Goal: Transaction & Acquisition: Purchase product/service

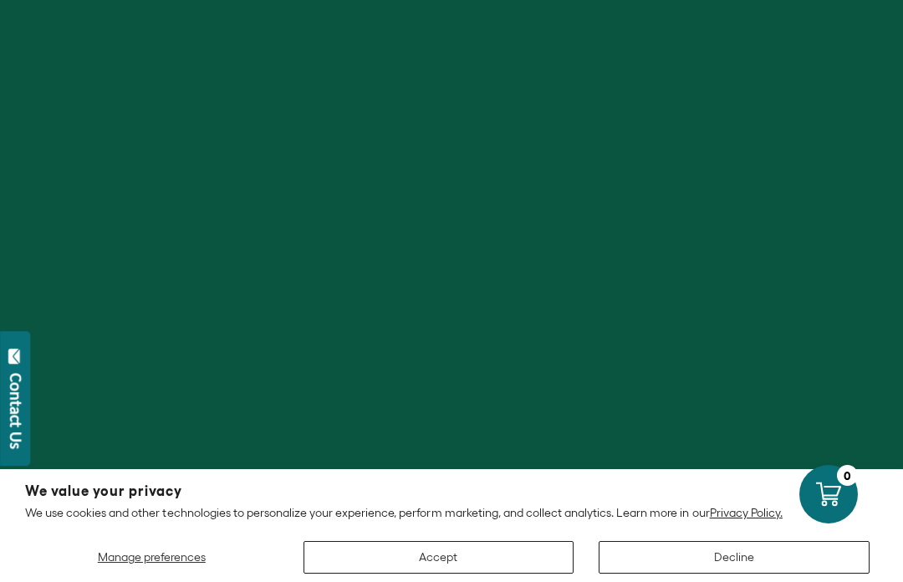
click at [538, 257] on div at bounding box center [451, 291] width 903 height 582
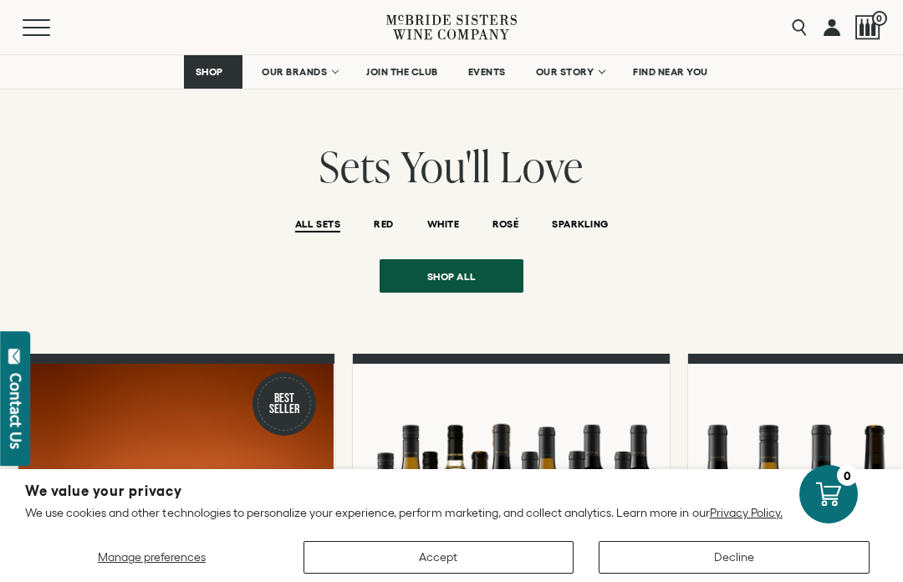
scroll to position [1242, 0]
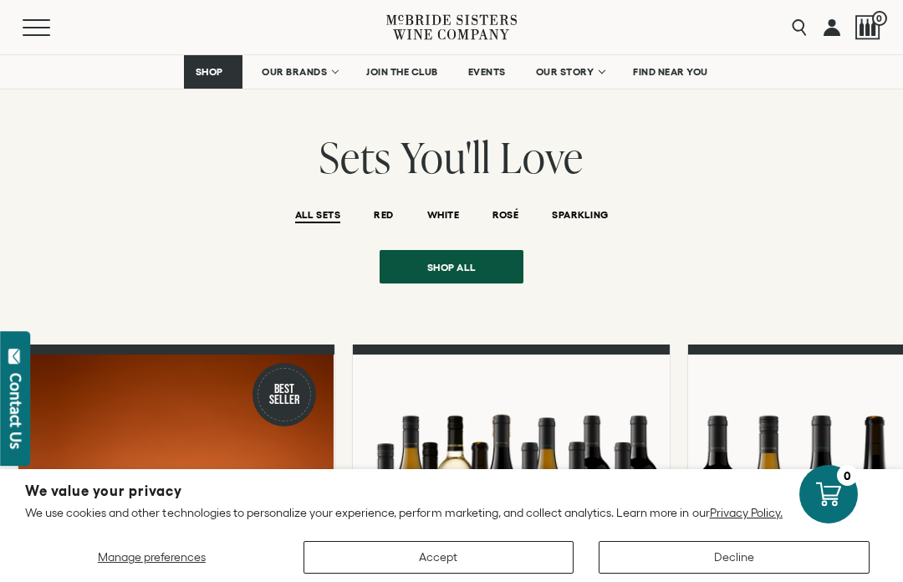
click at [581, 209] on button "SPARKLING" at bounding box center [580, 216] width 56 height 14
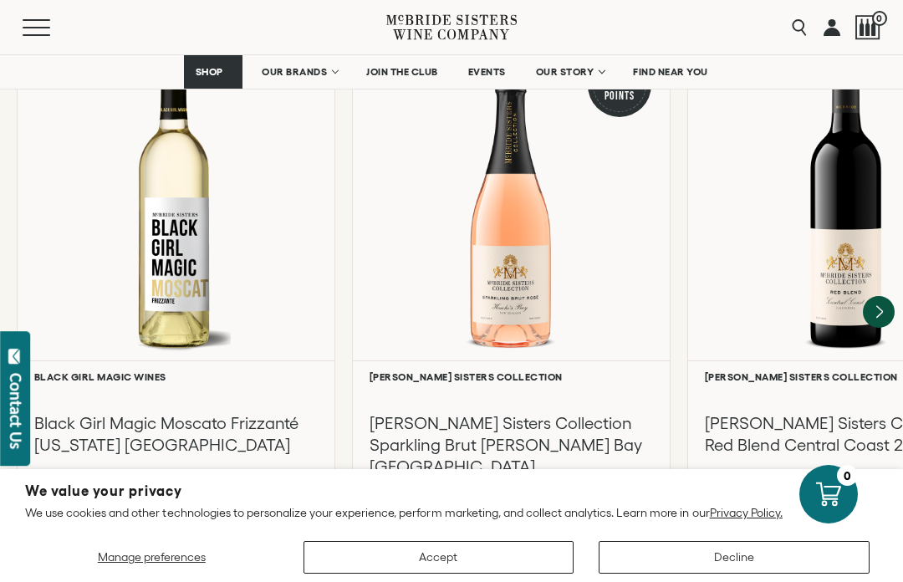
scroll to position [3734, 0]
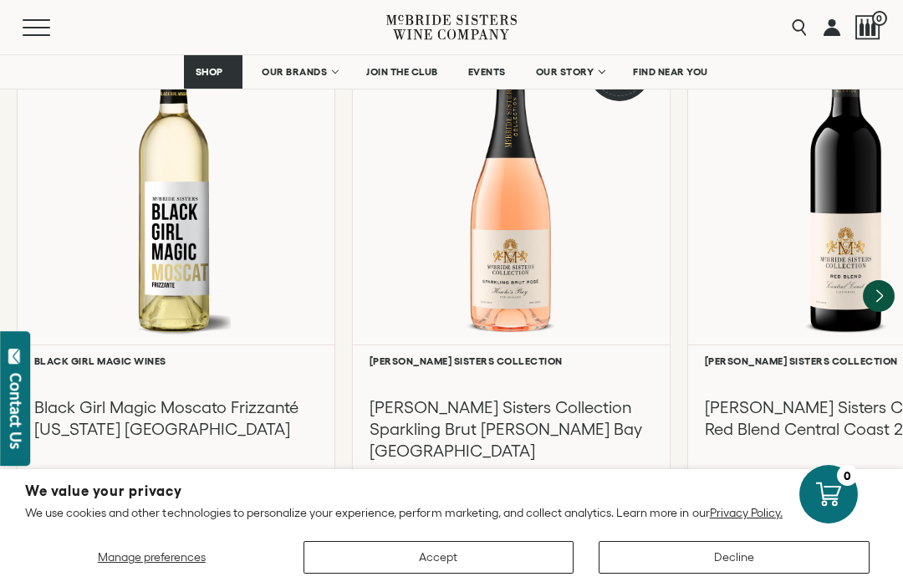
click at [578, 396] on h3 "[PERSON_NAME] Sisters Collection Sparkling Brut [PERSON_NAME] Bay [GEOGRAPHIC_D…" at bounding box center [512, 428] width 284 height 65
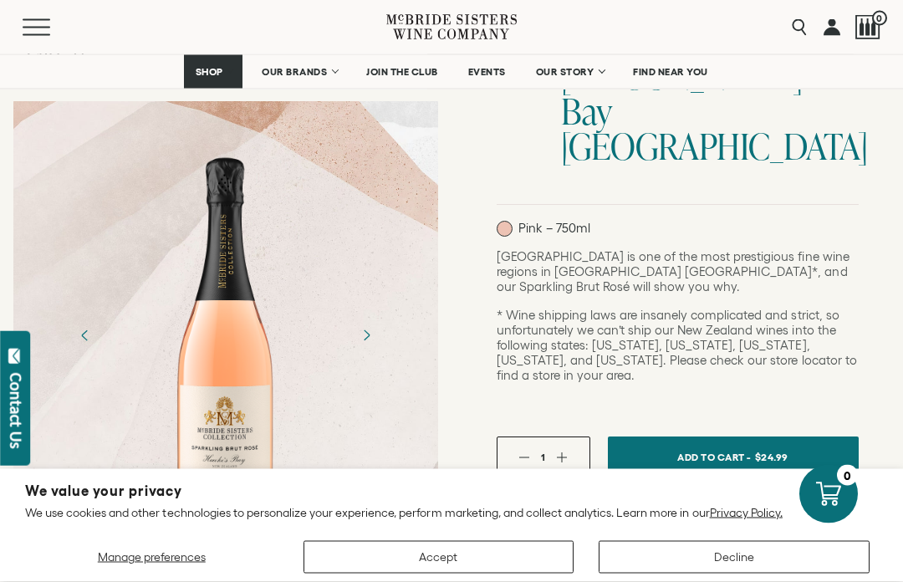
scroll to position [292, 0]
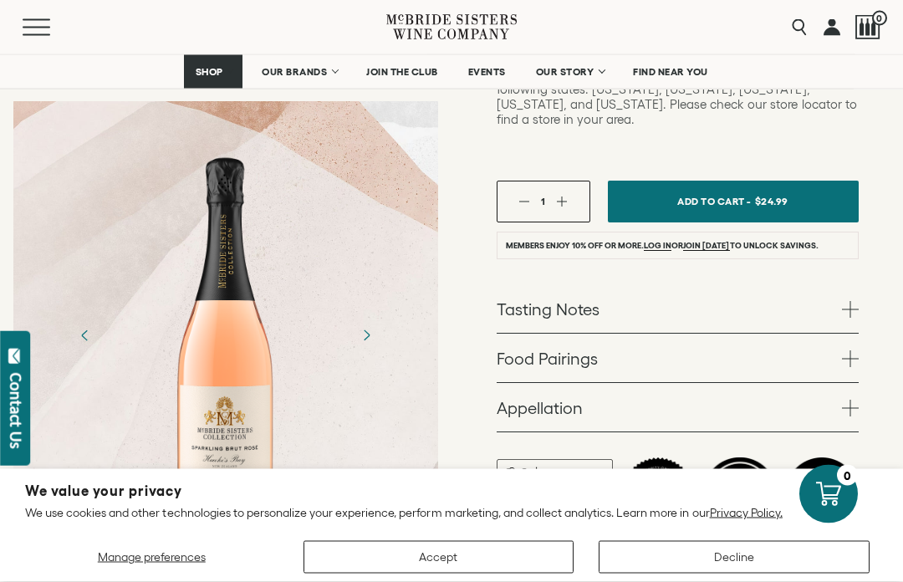
click at [848, 285] on link "Tasting Notes" at bounding box center [678, 309] width 362 height 49
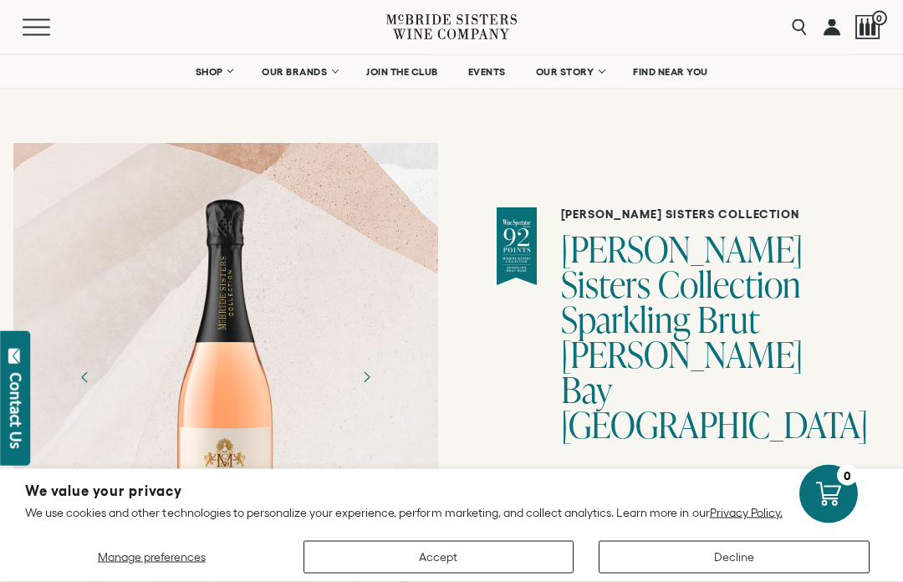
scroll to position [0, 0]
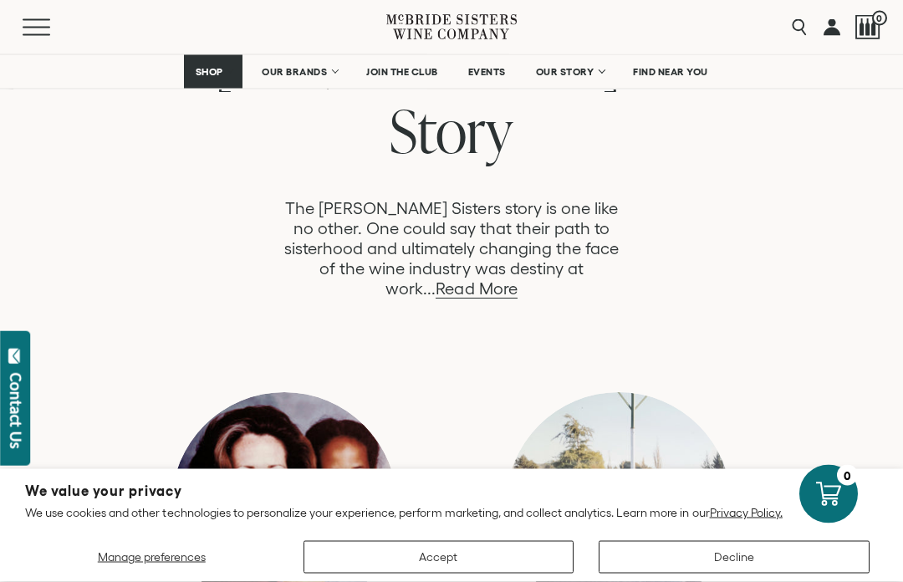
scroll to position [943, 0]
click at [517, 279] on link "Read More" at bounding box center [476, 288] width 81 height 19
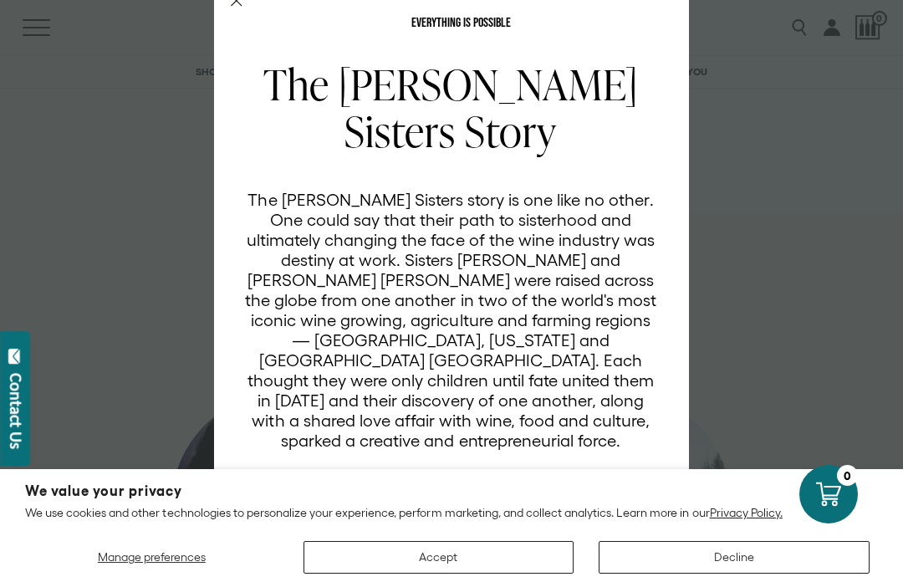
scroll to position [35, 0]
